Goal: Check status: Check status

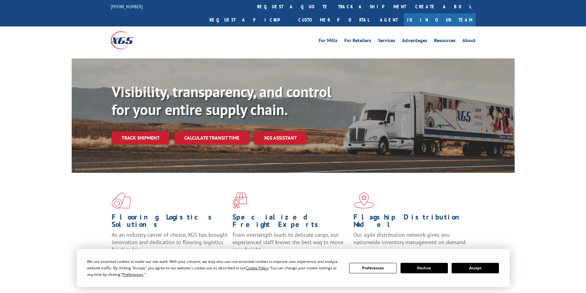
click at [333, 5] on link "track a shipment" at bounding box center [371, 6] width 77 height 13
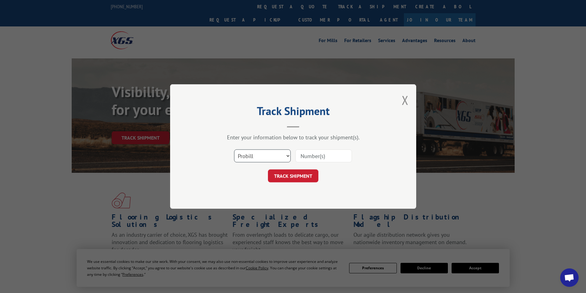
click at [289, 155] on select "Select category... Probill BOL PO" at bounding box center [262, 155] width 57 height 13
select select "po"
click at [234, 149] on select "Select category... Probill BOL PO" at bounding box center [262, 155] width 57 height 13
click at [316, 153] on input at bounding box center [323, 155] width 57 height 13
type input "09521980"
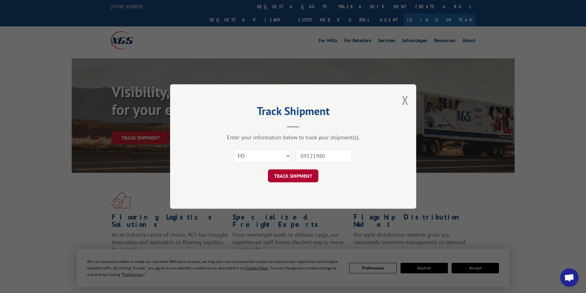
click at [282, 179] on button "TRACK SHIPMENT" at bounding box center [293, 175] width 50 height 13
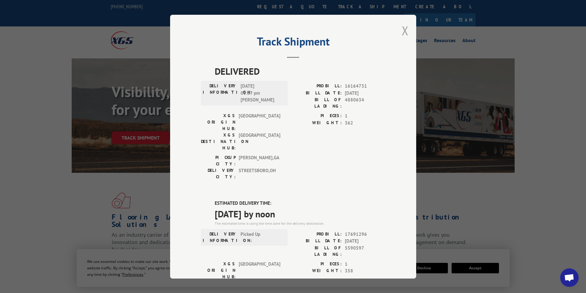
click at [402, 32] on button "Close modal" at bounding box center [405, 30] width 7 height 16
